Goal: Information Seeking & Learning: Learn about a topic

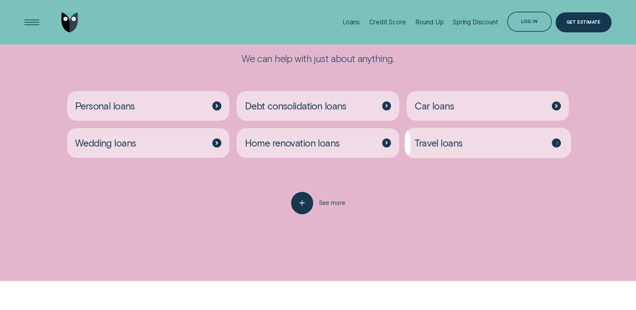
scroll to position [1802, 0]
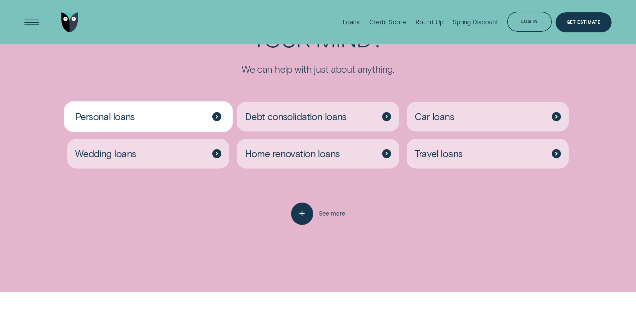
click at [215, 102] on div "Personal loans" at bounding box center [148, 117] width 163 height 30
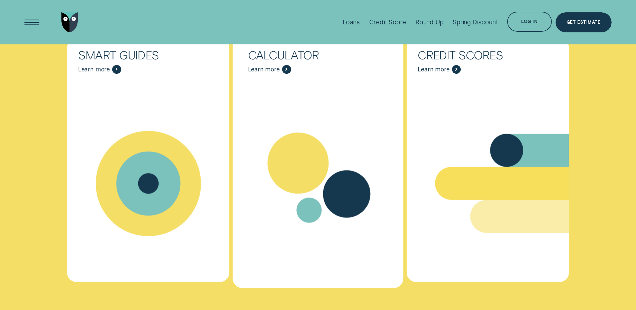
scroll to position [2737, 0]
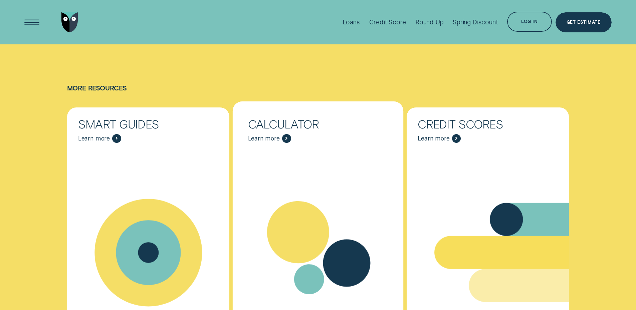
click at [297, 107] on div "Calculator Learn more" at bounding box center [318, 130] width 163 height 47
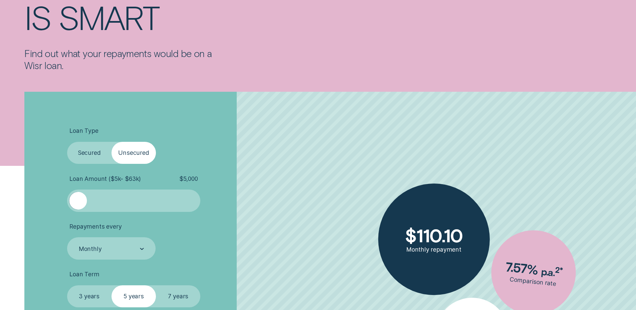
scroll to position [133, 0]
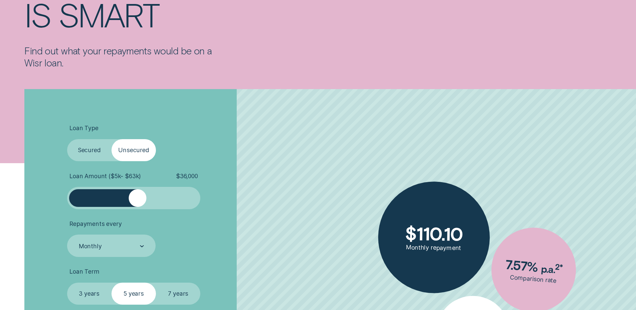
drag, startPoint x: 76, startPoint y: 202, endPoint x: 138, endPoint y: 202, distance: 61.1
click at [138, 202] on div at bounding box center [137, 198] width 18 height 18
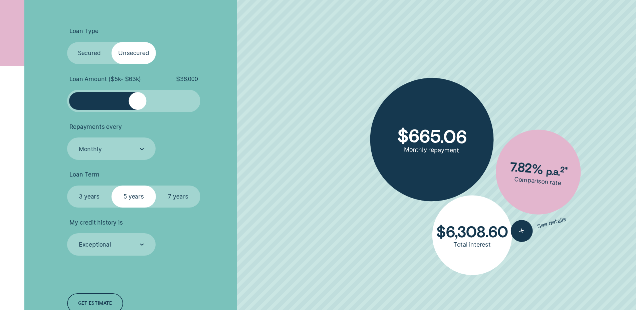
scroll to position [234, 0]
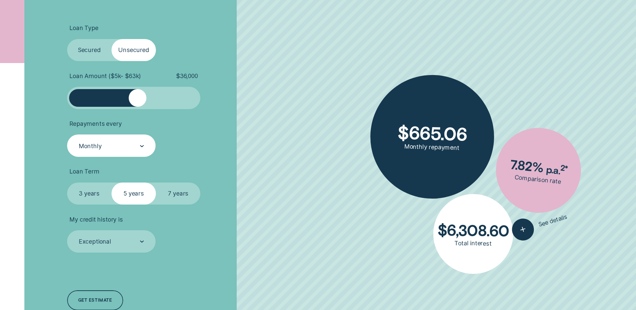
click at [134, 145] on div "Monthly" at bounding box center [111, 146] width 66 height 8
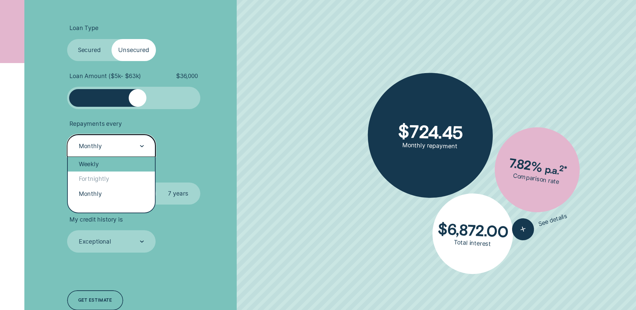
click at [116, 163] on div "Weekly" at bounding box center [111, 164] width 87 height 15
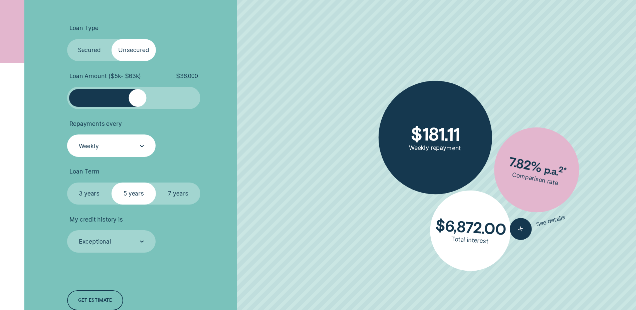
click at [261, 160] on ul "Loan Type Select Loan Type Secured Unsecured Loan Amount ( $5k - $63k ) $ 36,00…" at bounding box center [169, 138] width 205 height 228
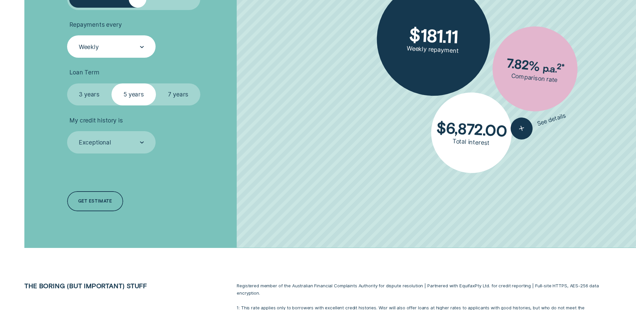
scroll to position [334, 0]
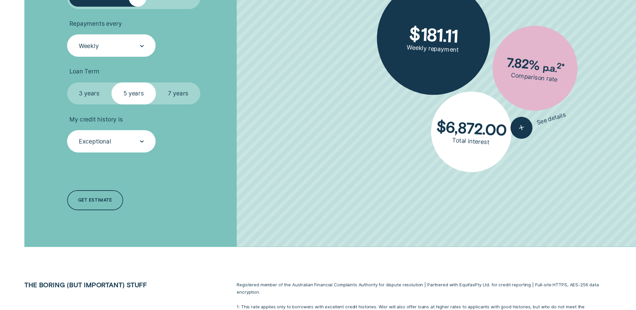
click at [146, 145] on div "Exceptional" at bounding box center [111, 141] width 89 height 22
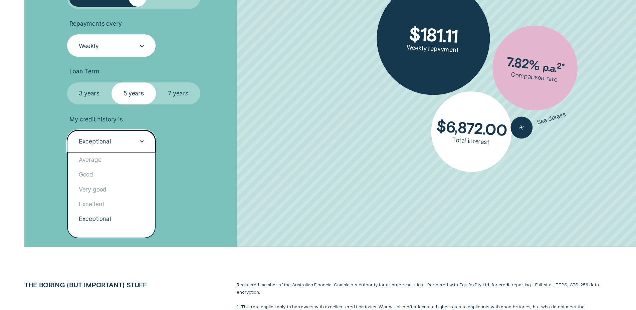
click at [146, 145] on div "Exceptional" at bounding box center [111, 141] width 89 height 22
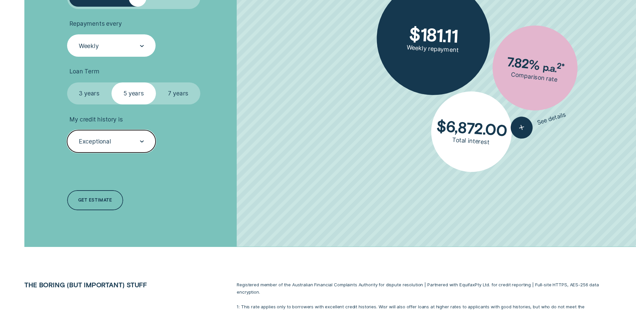
click at [144, 140] on div "Exceptional" at bounding box center [111, 141] width 89 height 22
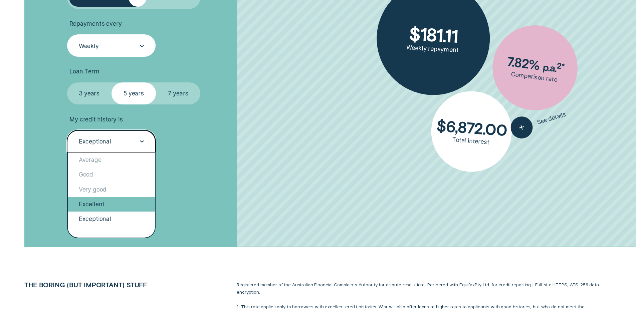
click at [116, 203] on div "Excellent" at bounding box center [111, 204] width 87 height 15
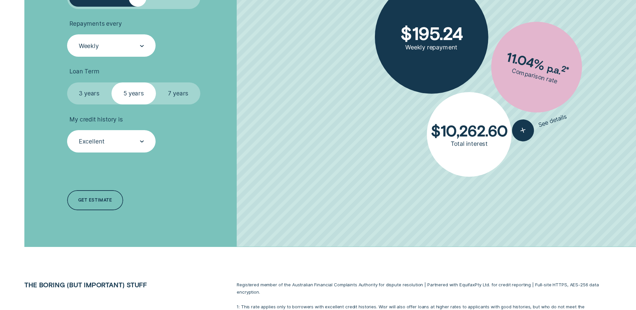
click at [112, 140] on div "Excellent" at bounding box center [111, 142] width 66 height 8
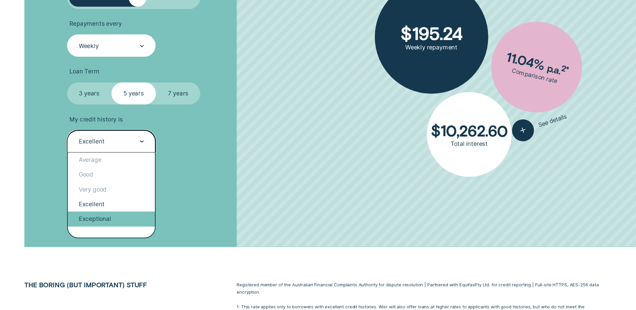
click at [119, 219] on div "Exceptional" at bounding box center [111, 219] width 87 height 15
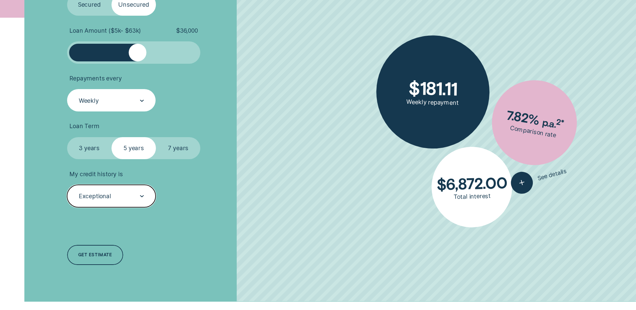
scroll to position [267, 0]
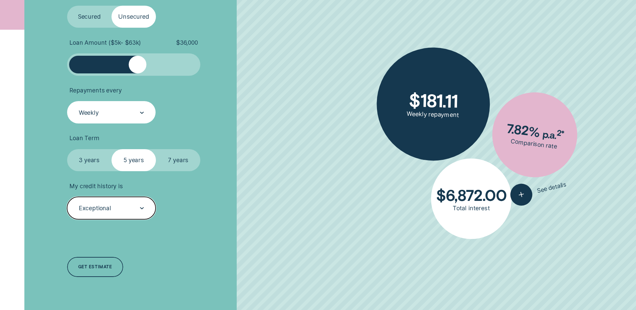
click at [102, 210] on div "Exceptional" at bounding box center [95, 208] width 32 height 7
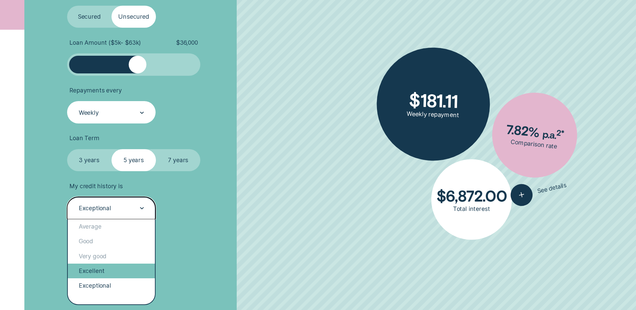
click at [98, 274] on div "Excellent" at bounding box center [111, 271] width 87 height 15
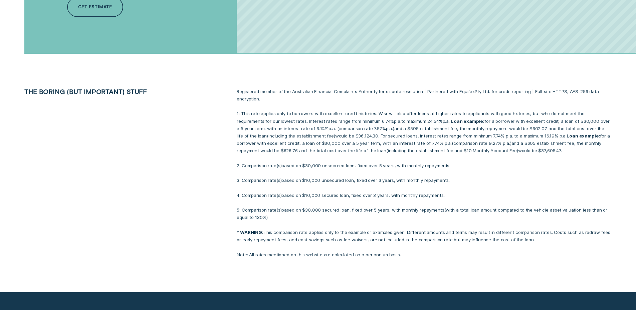
scroll to position [534, 0]
